Goal: Entertainment & Leisure: Consume media (video, audio)

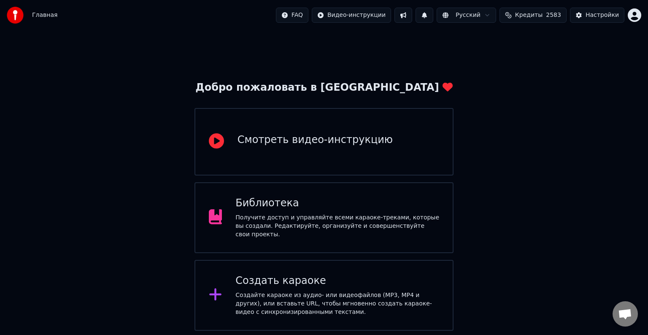
click at [348, 218] on div "Получите доступ и управляйте всеми караоке-треками, которые вы создали. Редакти…" at bounding box center [338, 226] width 204 height 25
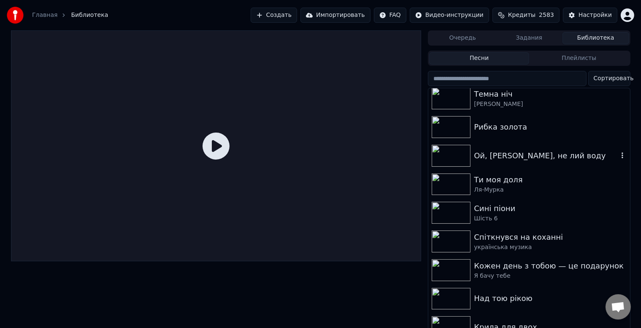
scroll to position [1731, 0]
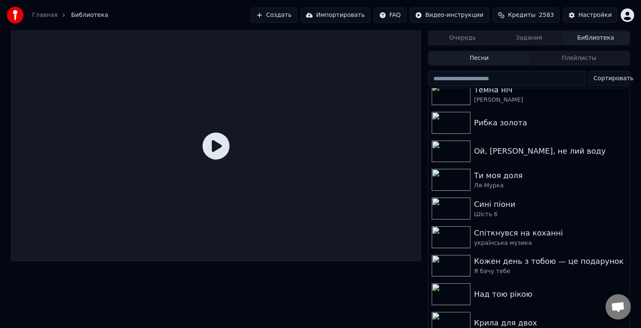
click at [476, 79] on input "search" at bounding box center [507, 78] width 158 height 15
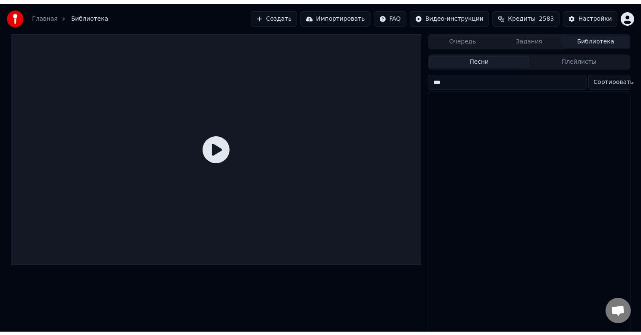
scroll to position [0, 0]
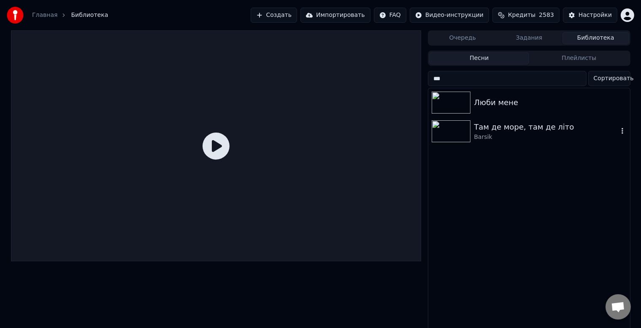
type input "***"
click at [555, 134] on div "Barsik" at bounding box center [546, 137] width 144 height 8
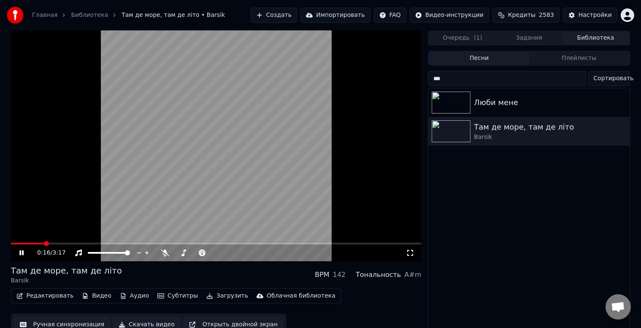
click at [43, 243] on span at bounding box center [216, 244] width 411 height 2
click at [182, 252] on span at bounding box center [183, 252] width 5 height 5
click at [174, 253] on span at bounding box center [176, 252] width 5 height 5
click at [245, 177] on video at bounding box center [216, 145] width 411 height 231
click at [217, 299] on button "Загрузить" at bounding box center [227, 296] width 49 height 12
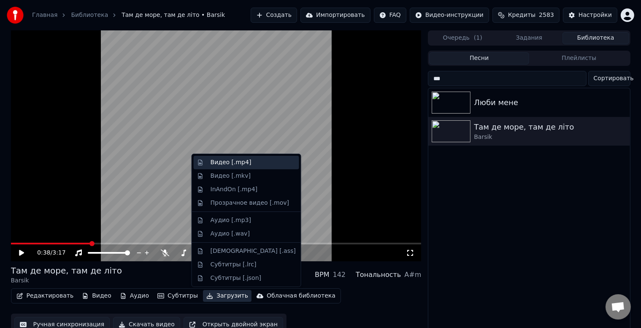
click at [249, 166] on div "Видео [.mp4]" at bounding box center [253, 162] width 85 height 8
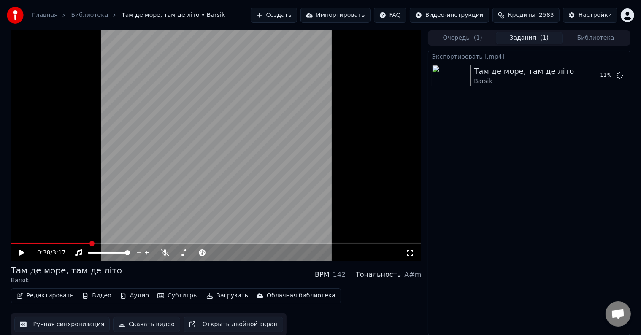
click at [211, 298] on button "Загрузить" at bounding box center [227, 296] width 49 height 12
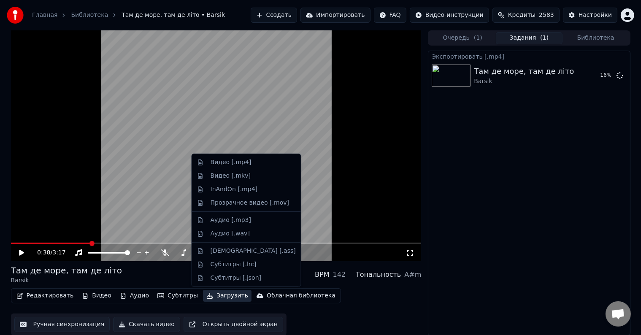
click at [365, 313] on div "Редактировать Видео Аудио Субтитры Загрузить Облачная библиотека Ручная синхрон…" at bounding box center [216, 311] width 411 height 47
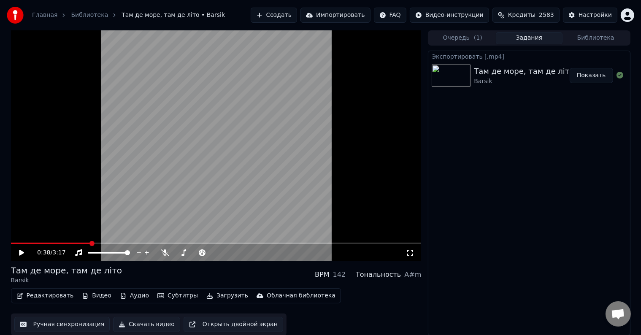
click at [599, 73] on button "Показать" at bounding box center [591, 75] width 43 height 15
click at [592, 76] on button "Показать" at bounding box center [591, 75] width 43 height 15
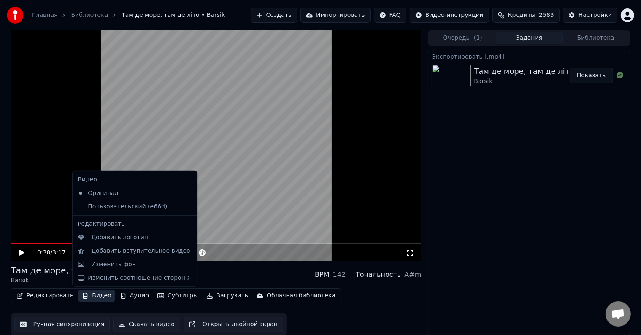
click at [96, 295] on button "Видео" at bounding box center [97, 296] width 36 height 12
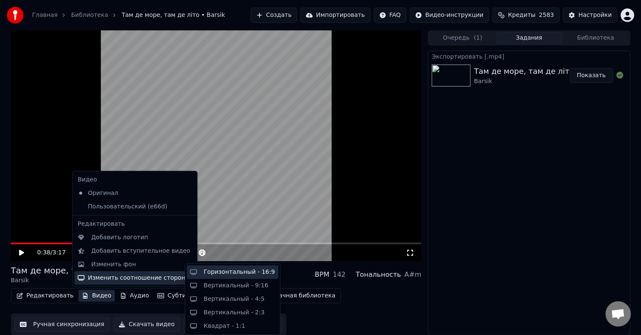
click at [252, 275] on div "Горизонтальный - 16:9" at bounding box center [239, 272] width 71 height 8
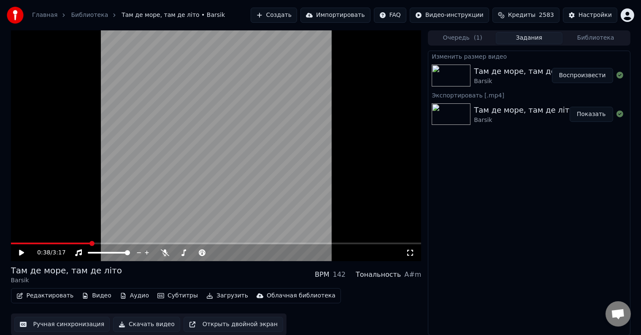
click at [569, 76] on button "Воспроизвести" at bounding box center [582, 75] width 61 height 15
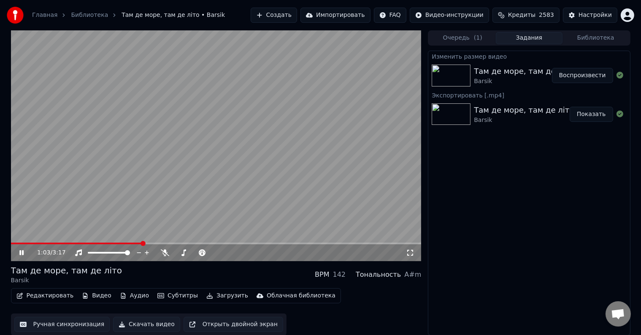
click at [142, 243] on span at bounding box center [216, 244] width 411 height 2
click at [214, 193] on video at bounding box center [216, 145] width 411 height 231
click at [241, 152] on video at bounding box center [216, 145] width 411 height 231
click at [255, 156] on video at bounding box center [216, 145] width 411 height 231
click at [245, 181] on video at bounding box center [216, 145] width 411 height 231
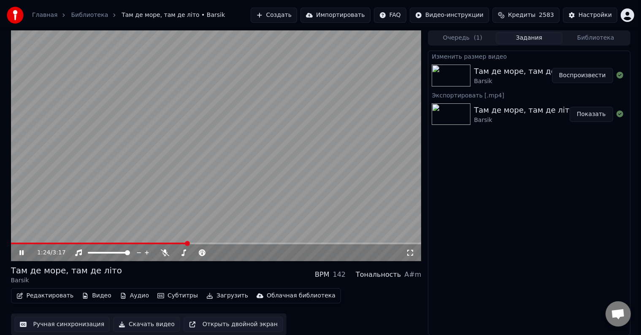
click at [264, 167] on video at bounding box center [216, 145] width 411 height 231
click at [225, 298] on button "Загрузить" at bounding box center [227, 296] width 49 height 12
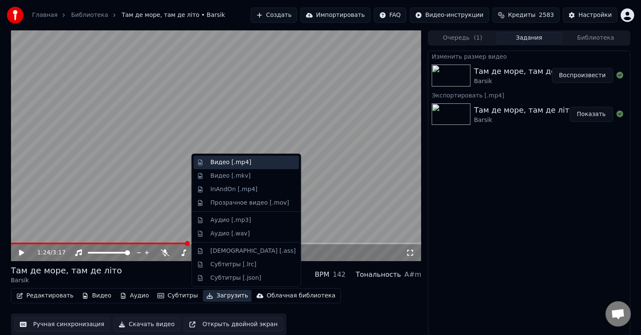
click at [243, 163] on div "Видео [.mp4]" at bounding box center [231, 162] width 41 height 8
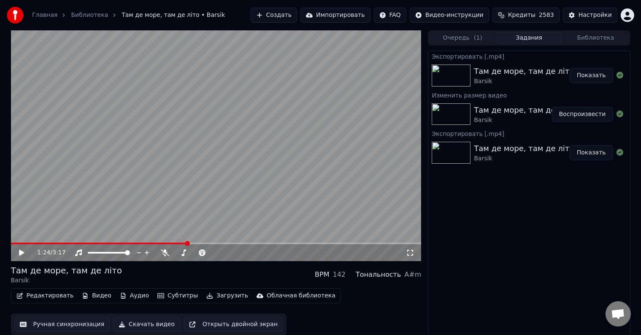
click at [583, 81] on button "Показать" at bounding box center [591, 75] width 43 height 15
